Goal: Task Accomplishment & Management: Use online tool/utility

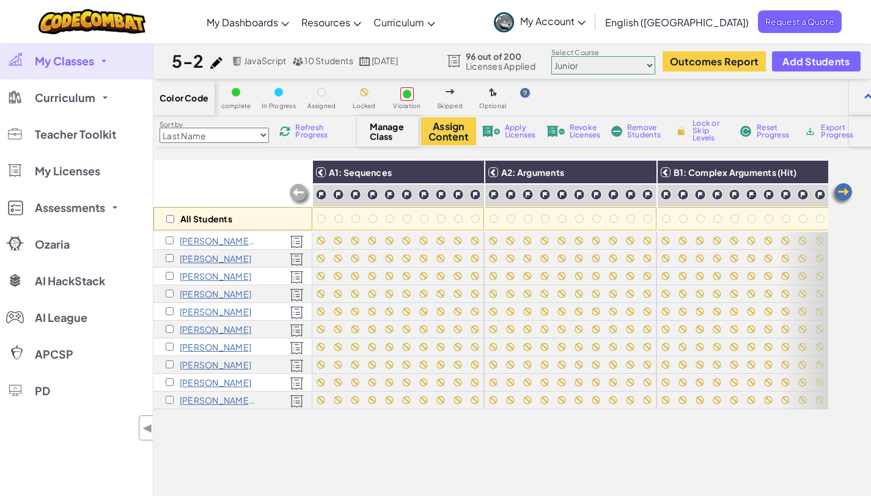
click at [73, 64] on span "My Classes" at bounding box center [64, 61] width 59 height 11
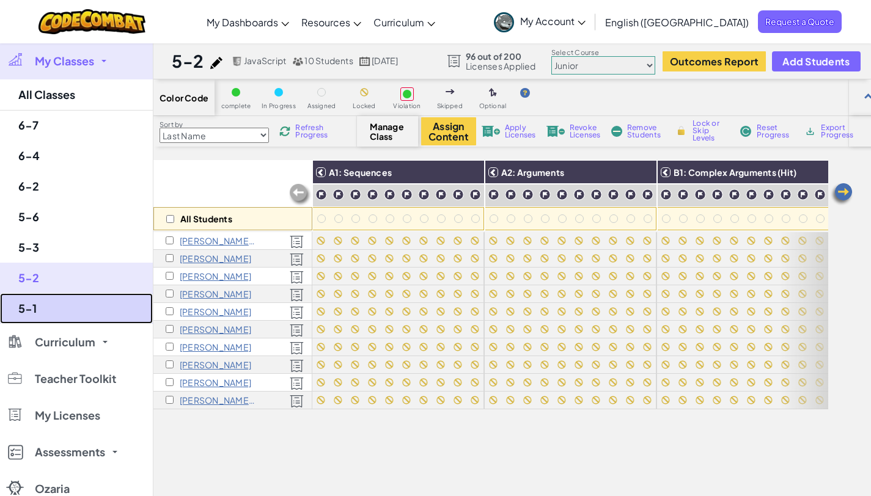
click at [59, 301] on link "5-1" at bounding box center [76, 308] width 153 height 31
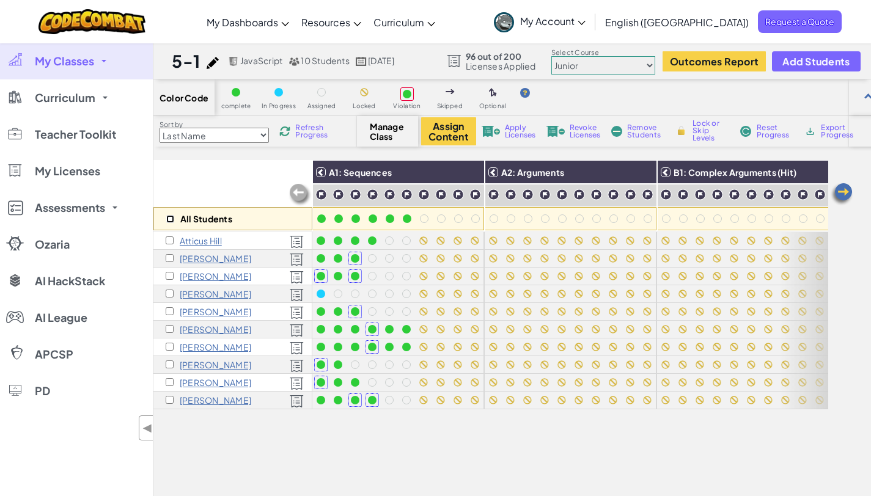
click at [169, 218] on input "checkbox" at bounding box center [170, 219] width 8 height 8
checkbox input "true"
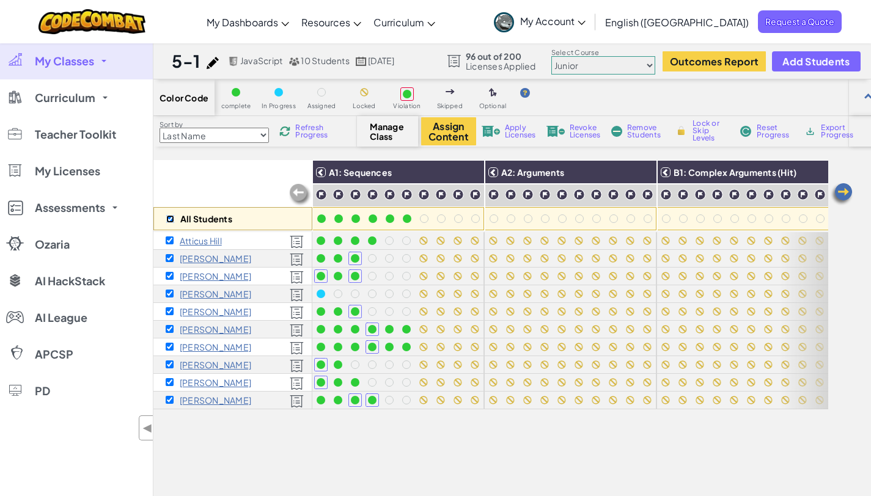
checkbox input "true"
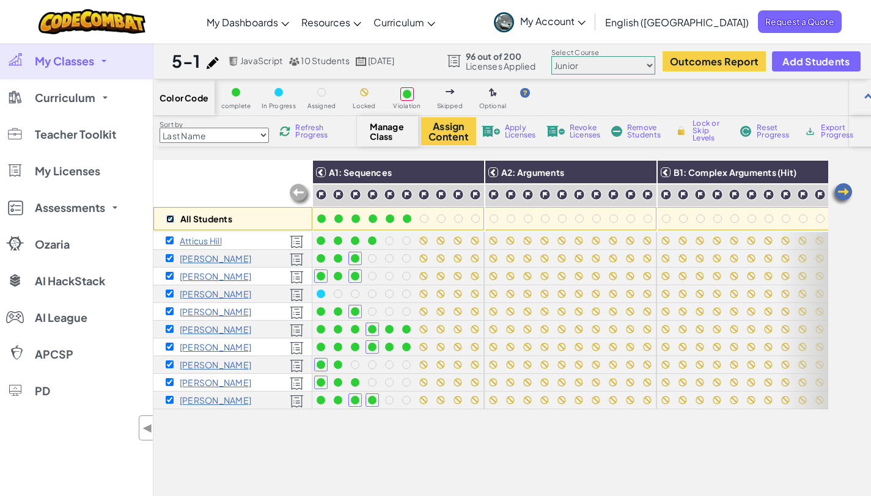
checkbox input "true"
click at [288, 131] on img at bounding box center [284, 131] width 11 height 11
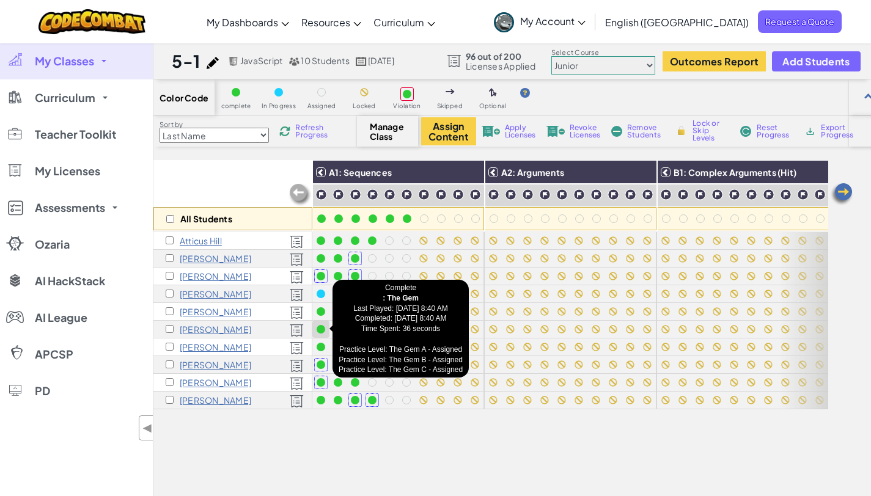
click at [326, 331] on div at bounding box center [320, 329] width 13 height 13
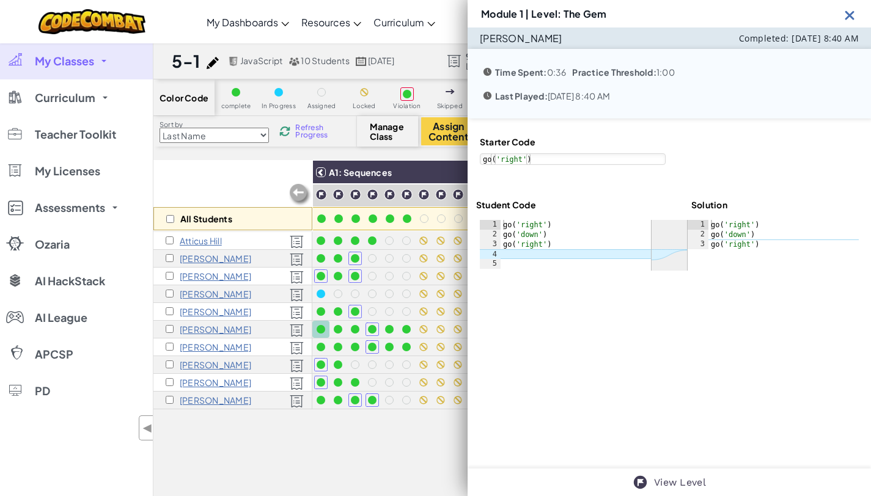
click at [849, 20] on img at bounding box center [849, 14] width 15 height 15
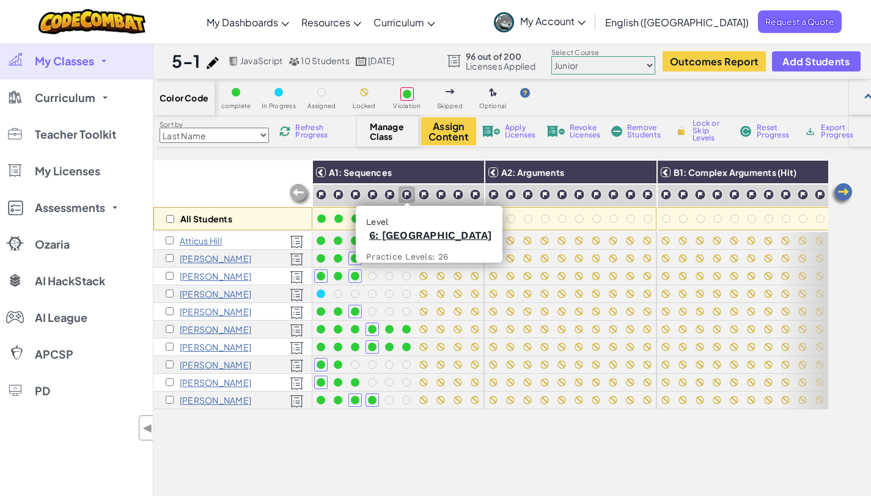
click at [407, 196] on img at bounding box center [407, 195] width 12 height 12
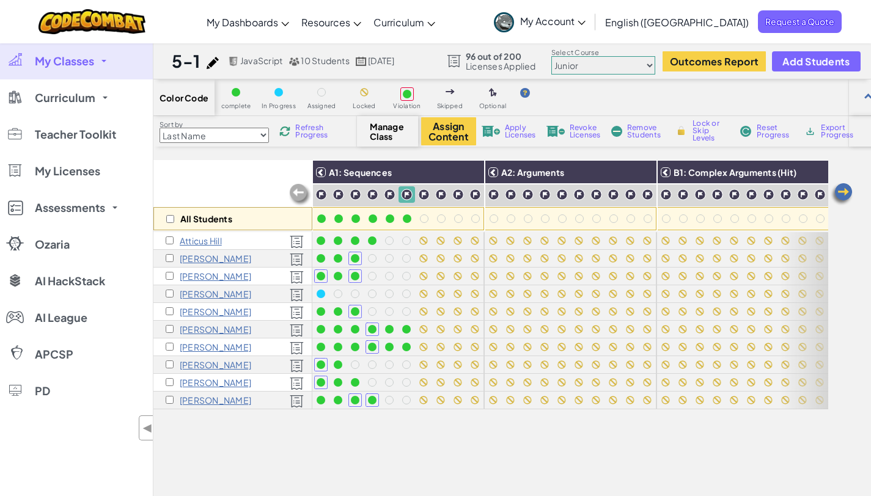
click at [407, 196] on img at bounding box center [407, 195] width 12 height 12
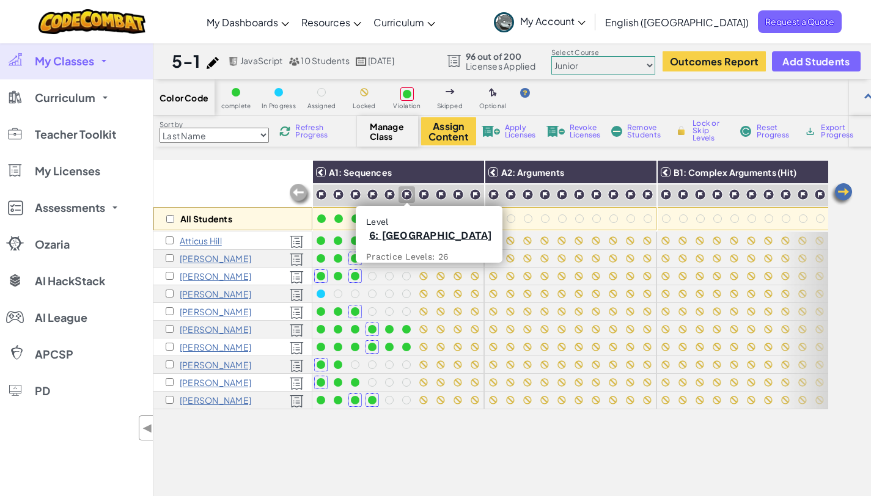
click at [406, 197] on img at bounding box center [407, 195] width 12 height 12
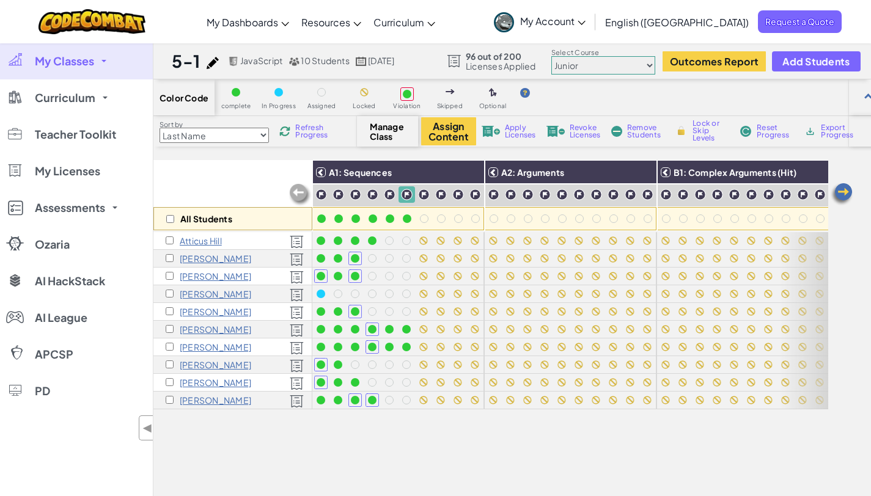
click at [406, 197] on img at bounding box center [407, 195] width 12 height 12
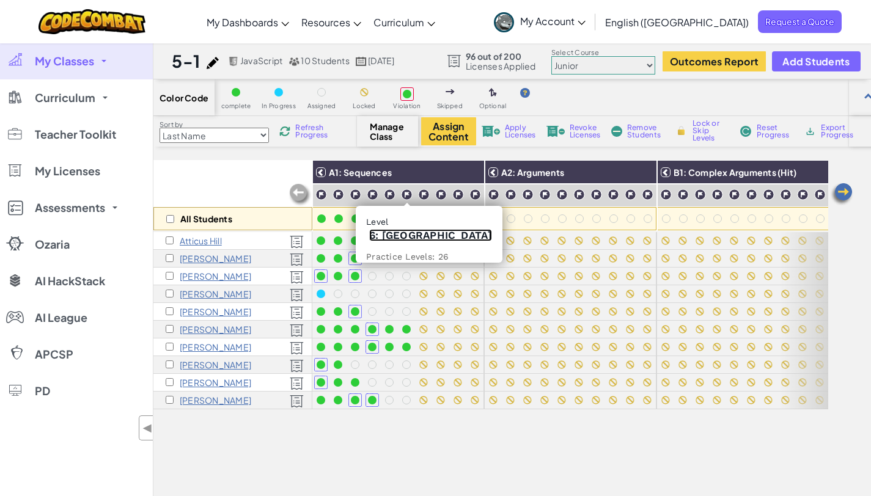
click at [402, 236] on link "6: Gem Square" at bounding box center [430, 235] width 123 height 12
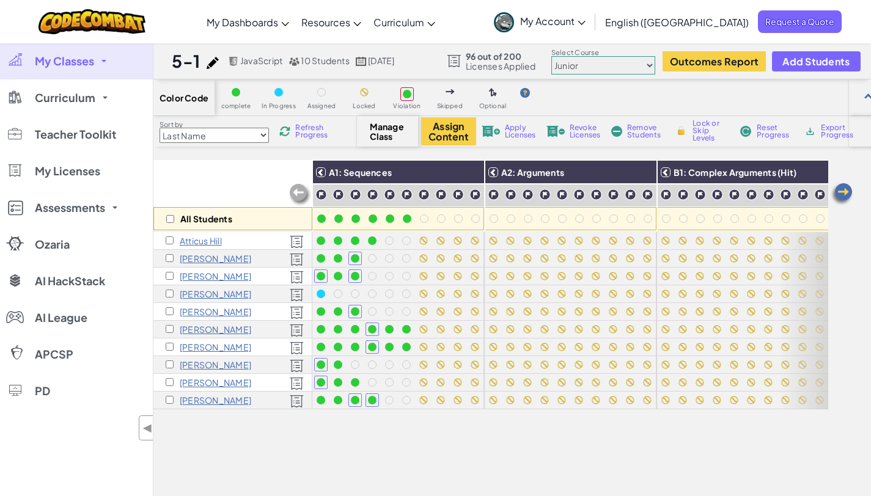
click at [592, 67] on select "Junior Introduction to Computer Science Game Development 1 Web Development 1 Co…" at bounding box center [603, 65] width 104 height 18
click at [552, 56] on select "Junior Introduction to Computer Science Game Development 1 Web Development 1 Co…" at bounding box center [603, 65] width 104 height 18
click at [617, 97] on div "Color Code complete In Progress Assigned Locked Violation Skipped Optional" at bounding box center [520, 97] width 734 height 37
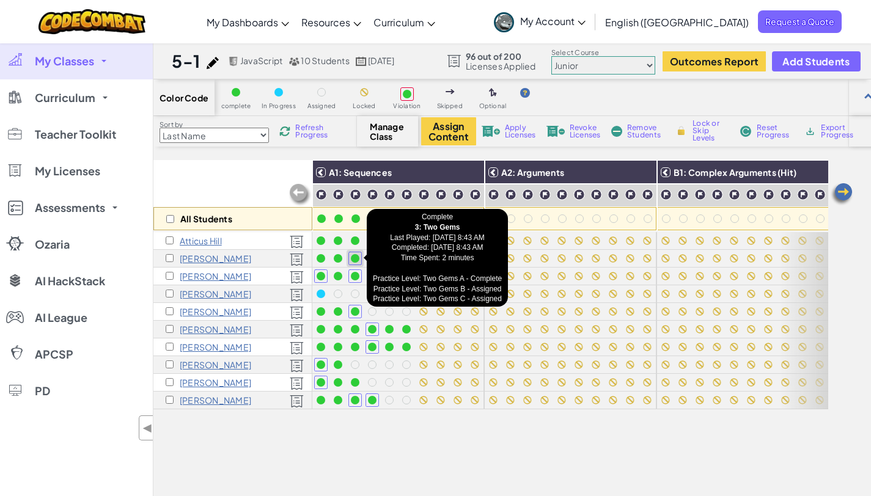
click at [358, 256] on div at bounding box center [355, 258] width 9 height 9
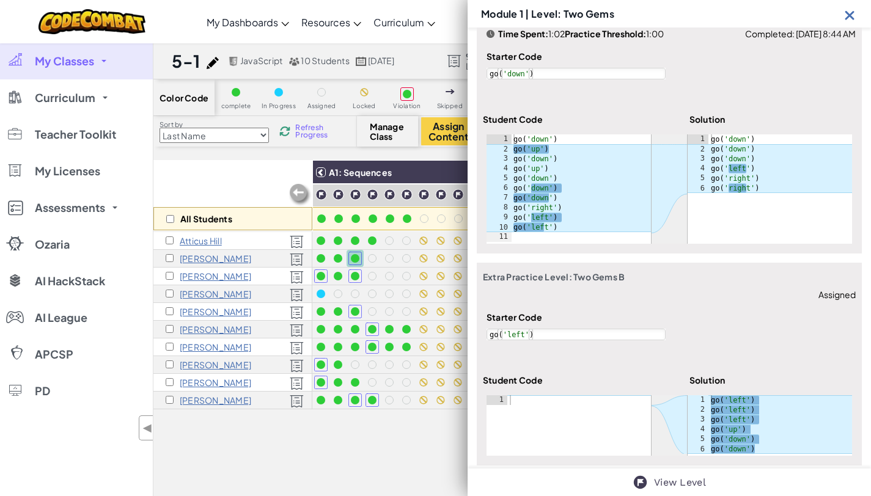
scroll to position [322, 0]
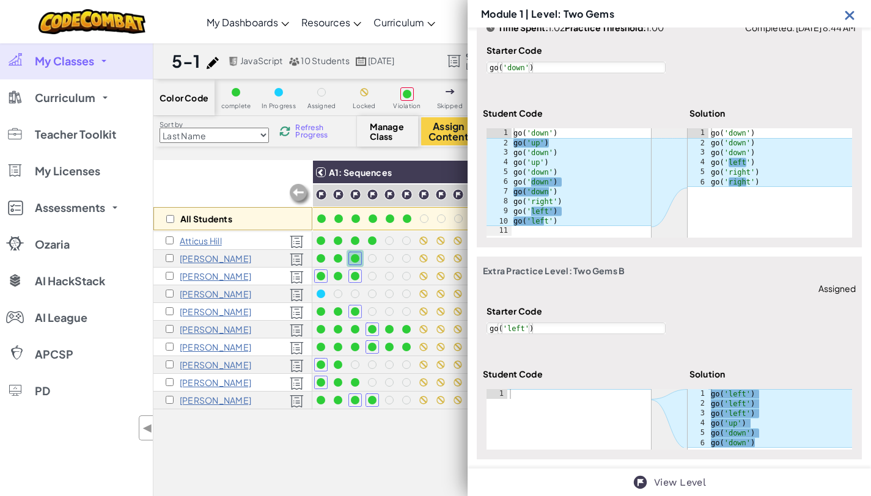
click at [851, 15] on img at bounding box center [849, 14] width 15 height 15
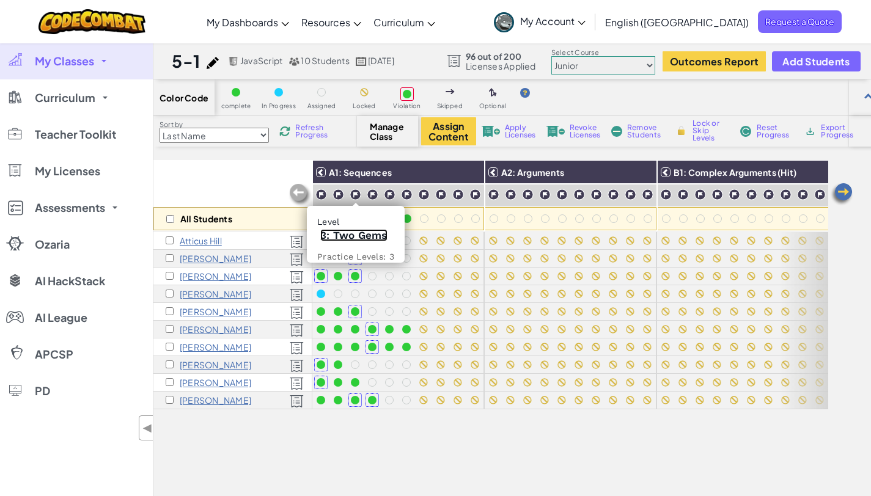
click at [348, 235] on link "3: Two Gems" at bounding box center [353, 235] width 67 height 12
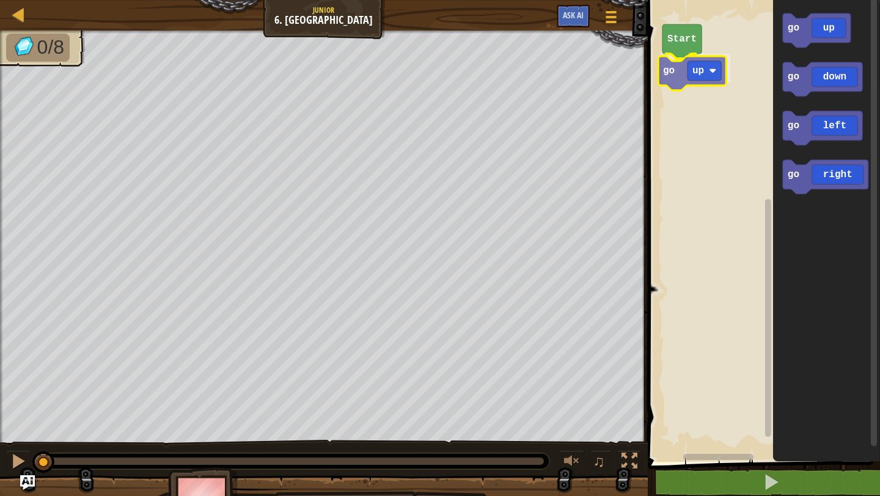
click at [681, 76] on div "Start go up go up go down go left go right go up" at bounding box center [762, 228] width 236 height 468
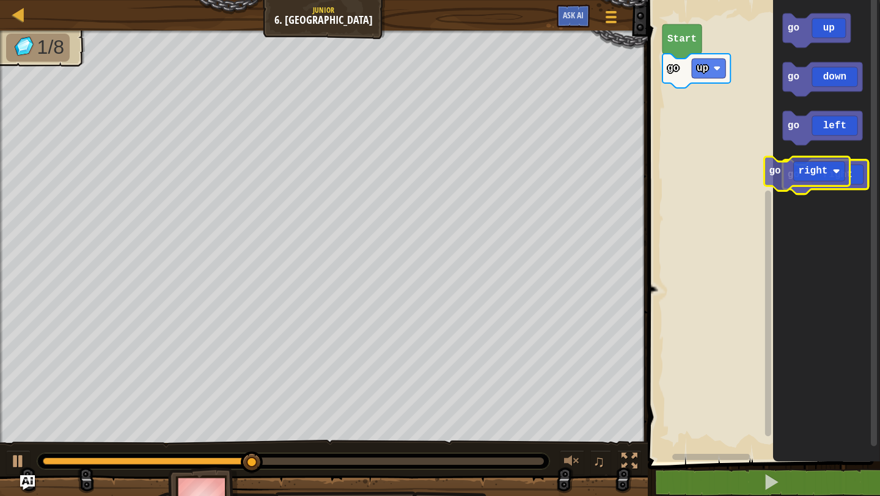
click at [800, 186] on icon "Blockly Workspace" at bounding box center [826, 177] width 86 height 34
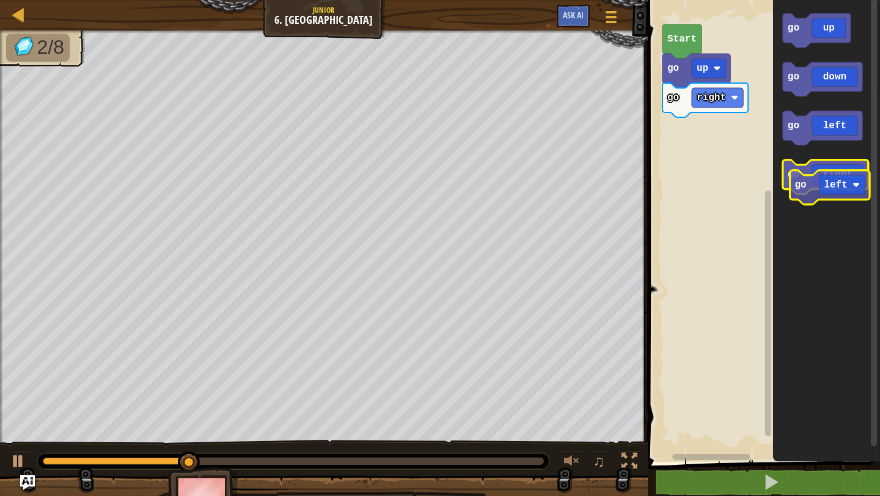
click at [800, 193] on g "go up go down go left go right" at bounding box center [826, 103] width 86 height 181
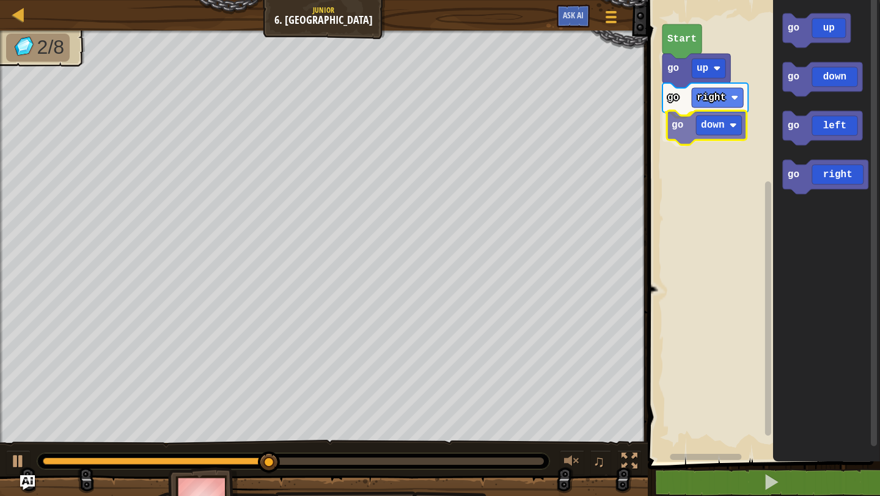
click at [676, 131] on div "Start go up go right go down go up go down go left go right go down" at bounding box center [762, 228] width 236 height 468
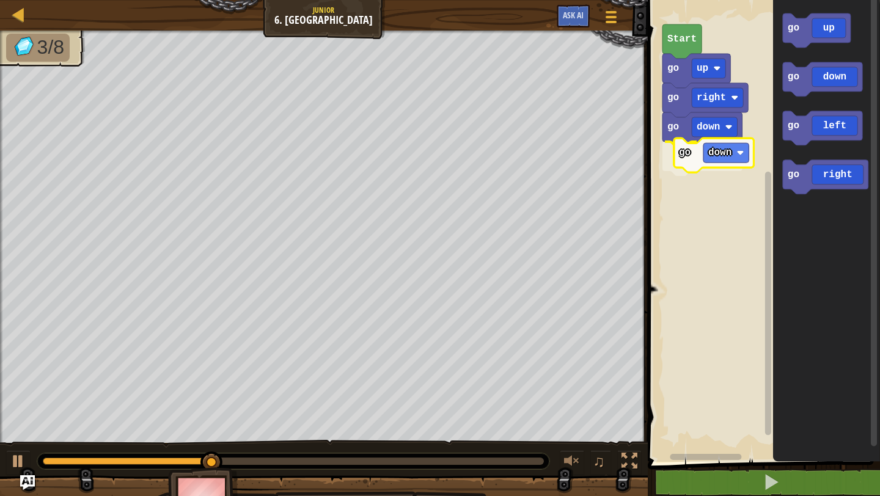
click at [695, 157] on div "Start go up go right go down go down go up go down go left go right go down" at bounding box center [762, 228] width 236 height 468
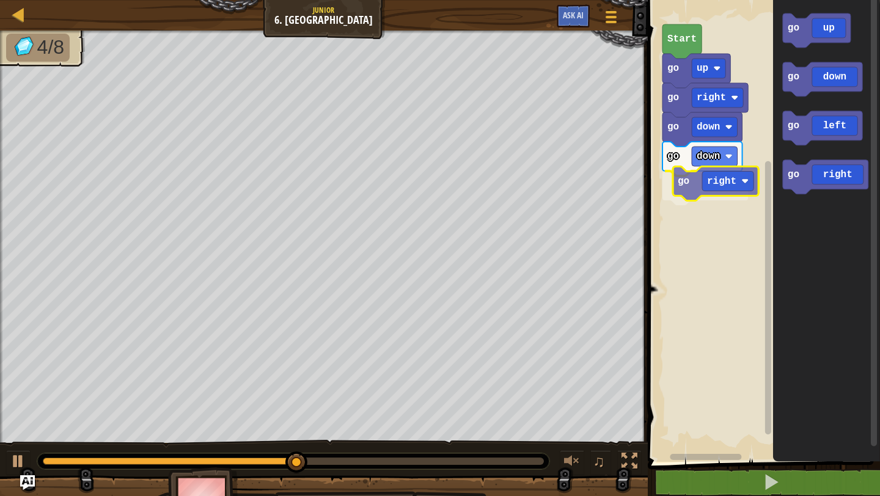
click at [683, 191] on div "Start go up go right go down go down go right go up go down go left go right go…" at bounding box center [762, 228] width 236 height 468
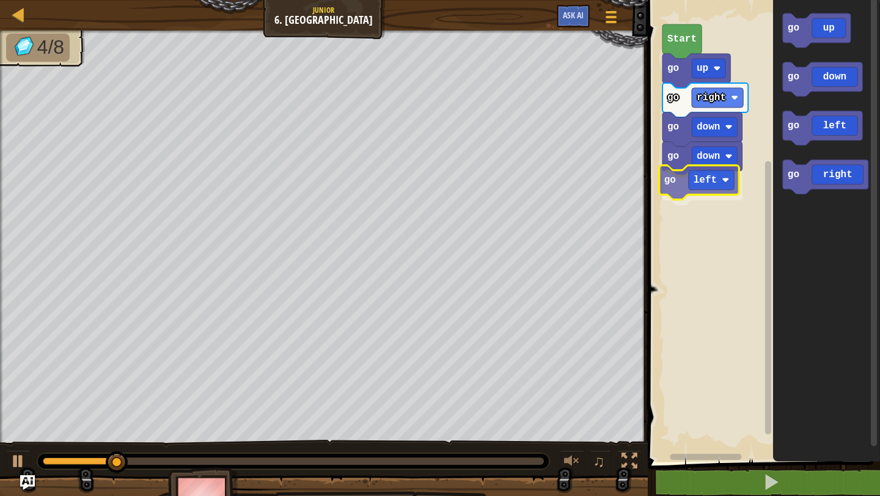
click at [675, 184] on div "Start go up go right go down go down go left go up go down go left go right go …" at bounding box center [762, 228] width 236 height 468
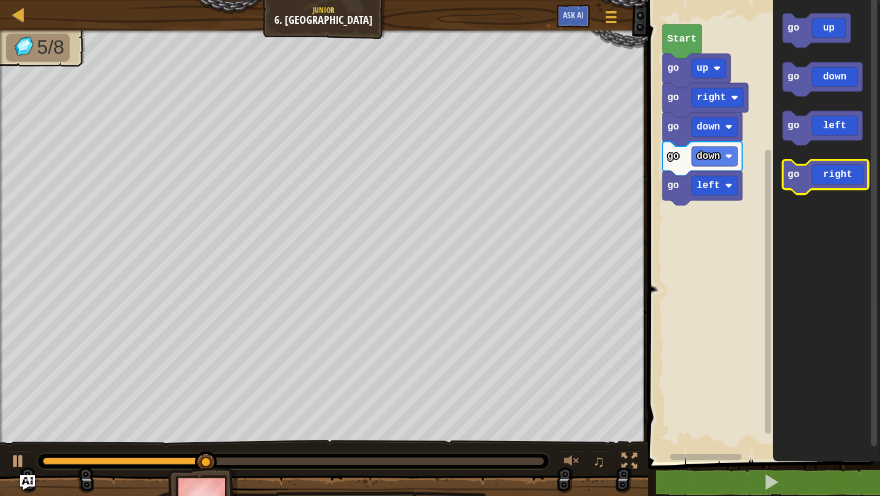
click at [792, 186] on icon "Blockly Workspace" at bounding box center [826, 177] width 86 height 34
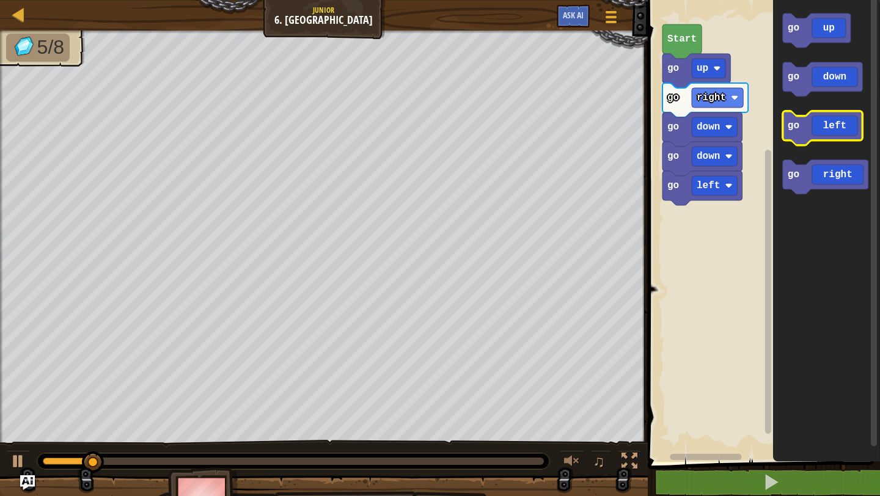
click at [796, 125] on text "go" at bounding box center [794, 125] width 12 height 11
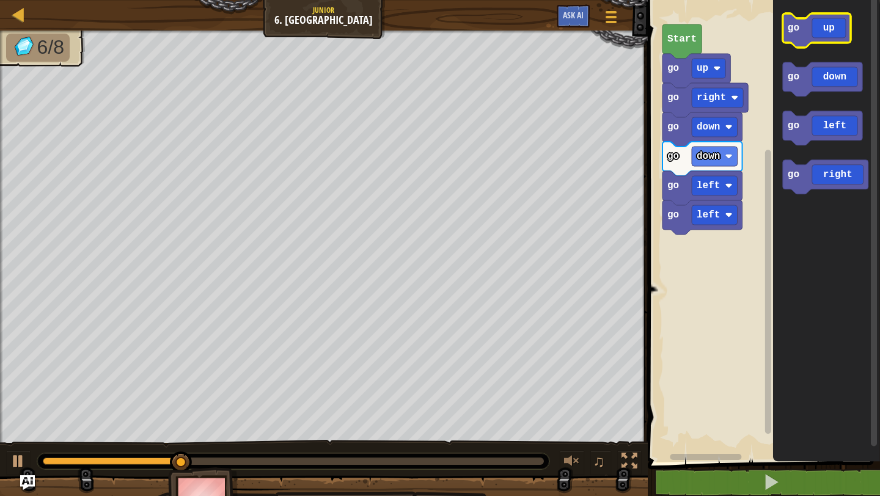
click at [794, 30] on text "go" at bounding box center [794, 28] width 12 height 11
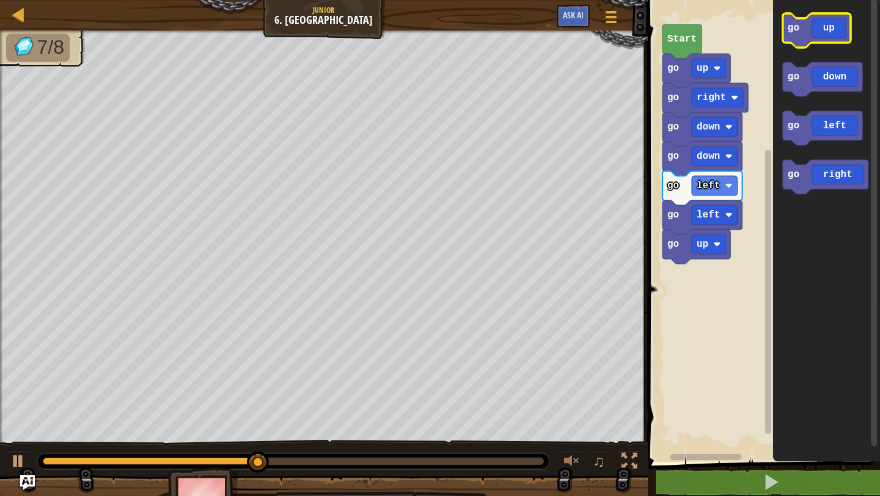
click at [794, 31] on text "go" at bounding box center [794, 28] width 12 height 11
